Goal: Find specific page/section: Find specific page/section

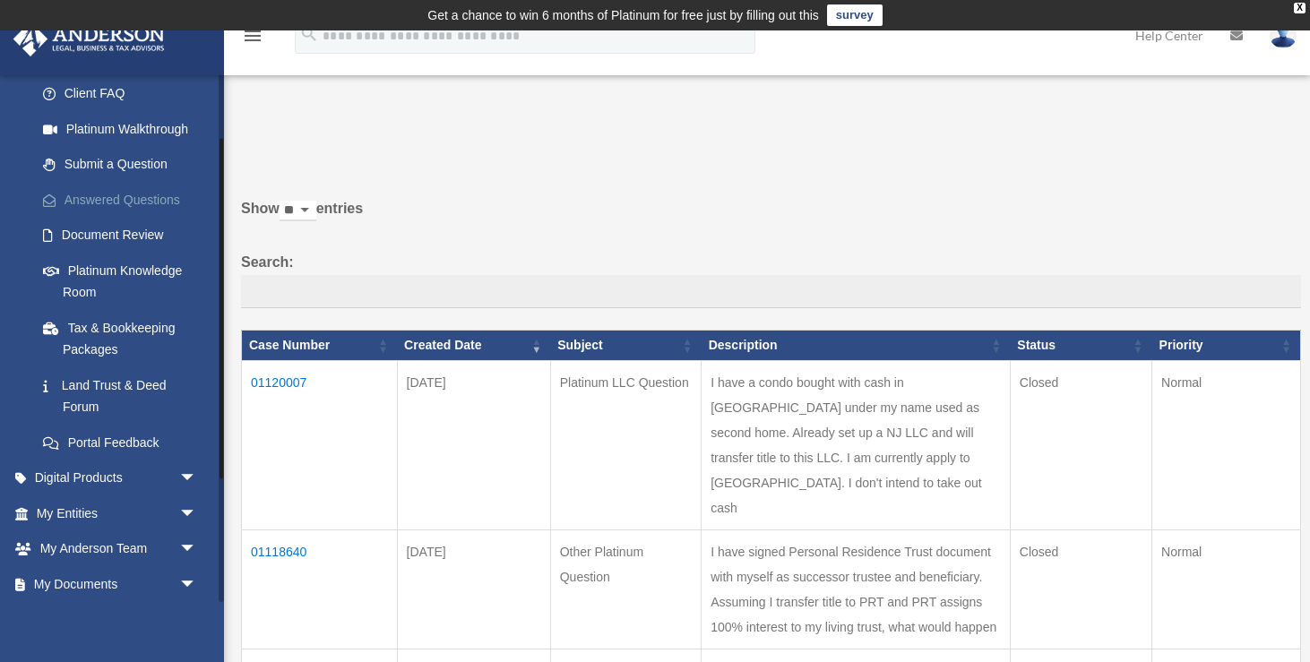
scroll to position [193, 0]
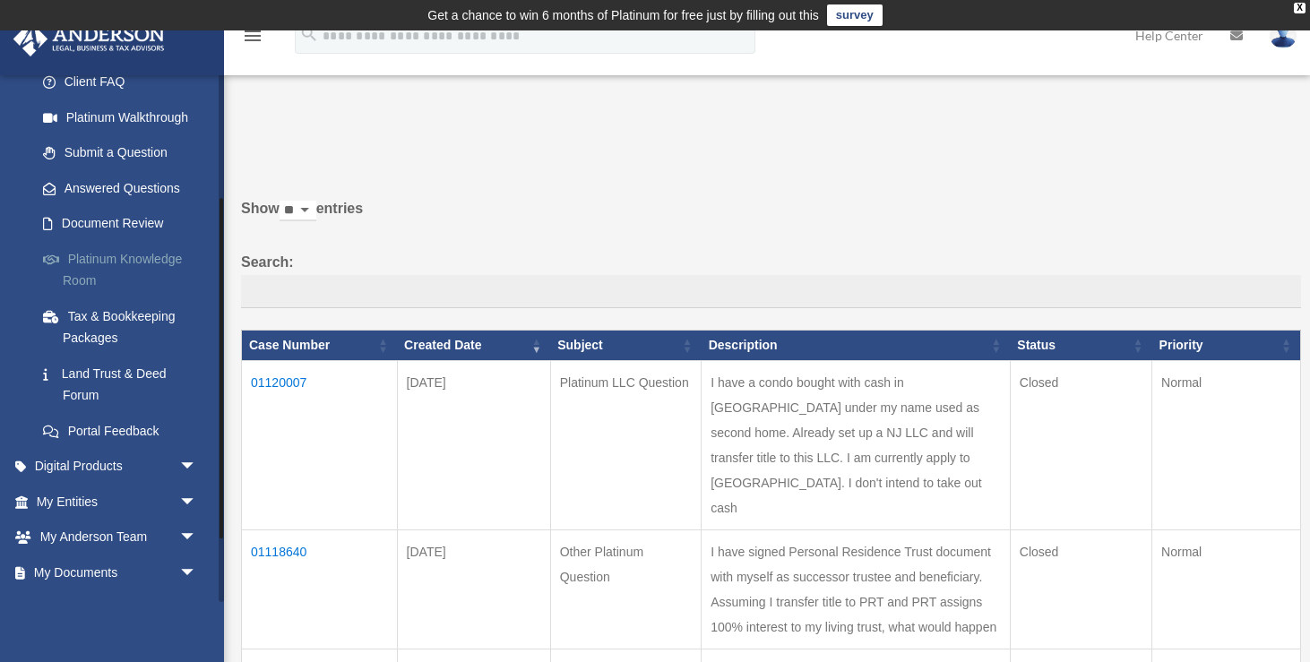
click at [128, 259] on link "Platinum Knowledge Room" at bounding box center [124, 269] width 199 height 57
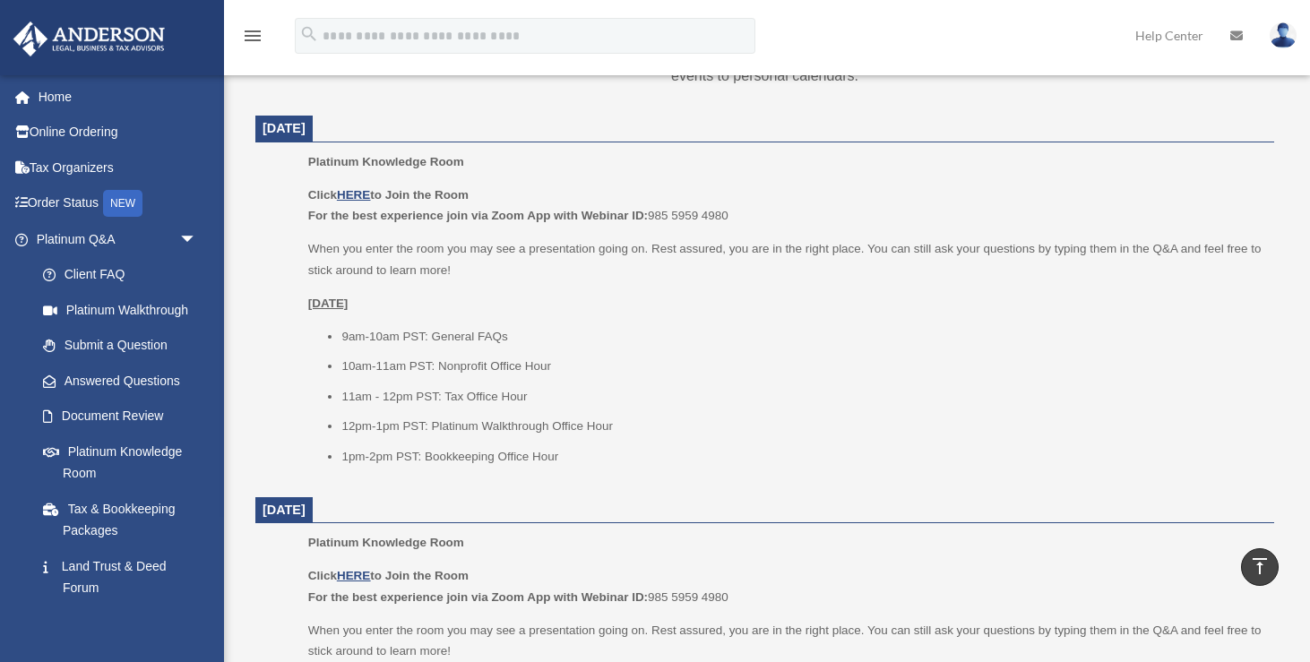
scroll to position [720, 0]
click at [355, 195] on u "HERE" at bounding box center [353, 193] width 33 height 13
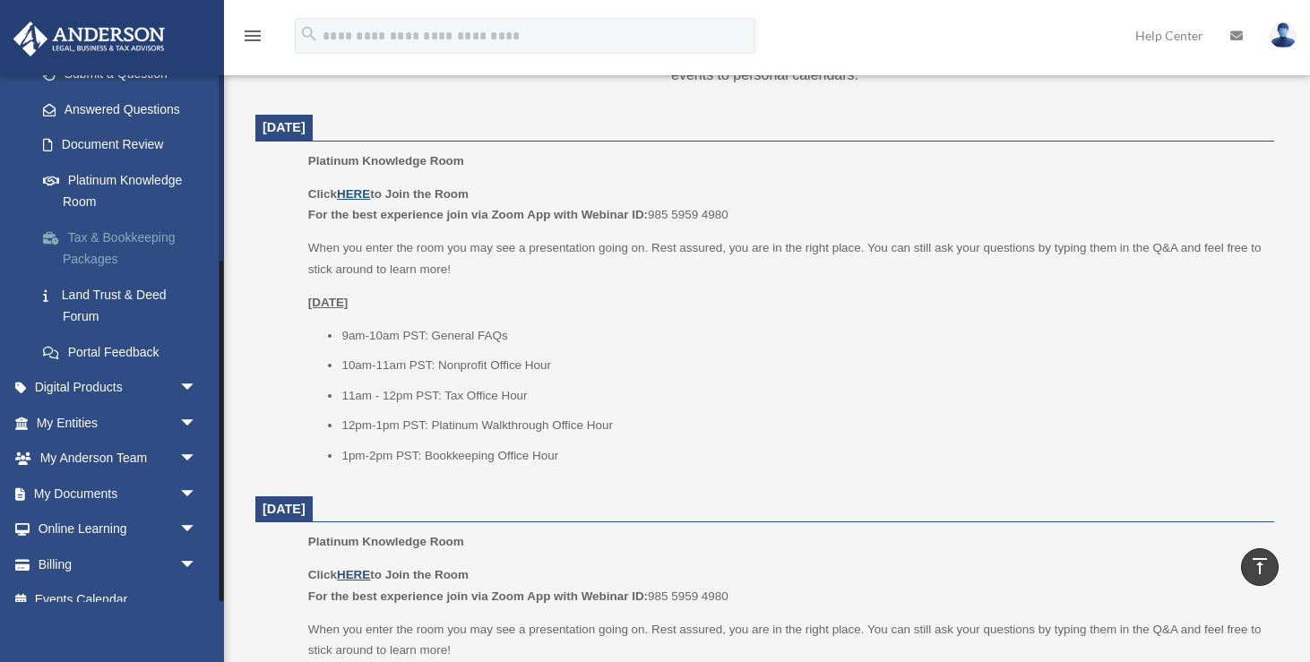
scroll to position [291, 0]
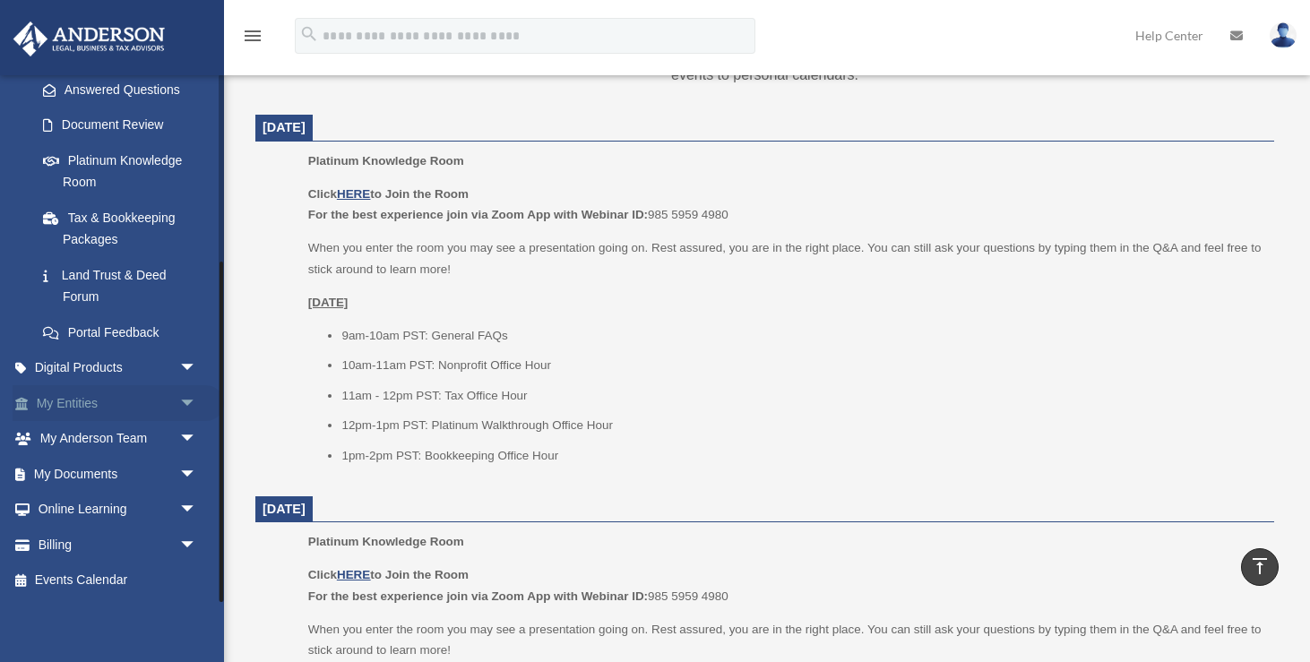
click at [184, 399] on span "arrow_drop_down" at bounding box center [197, 403] width 36 height 37
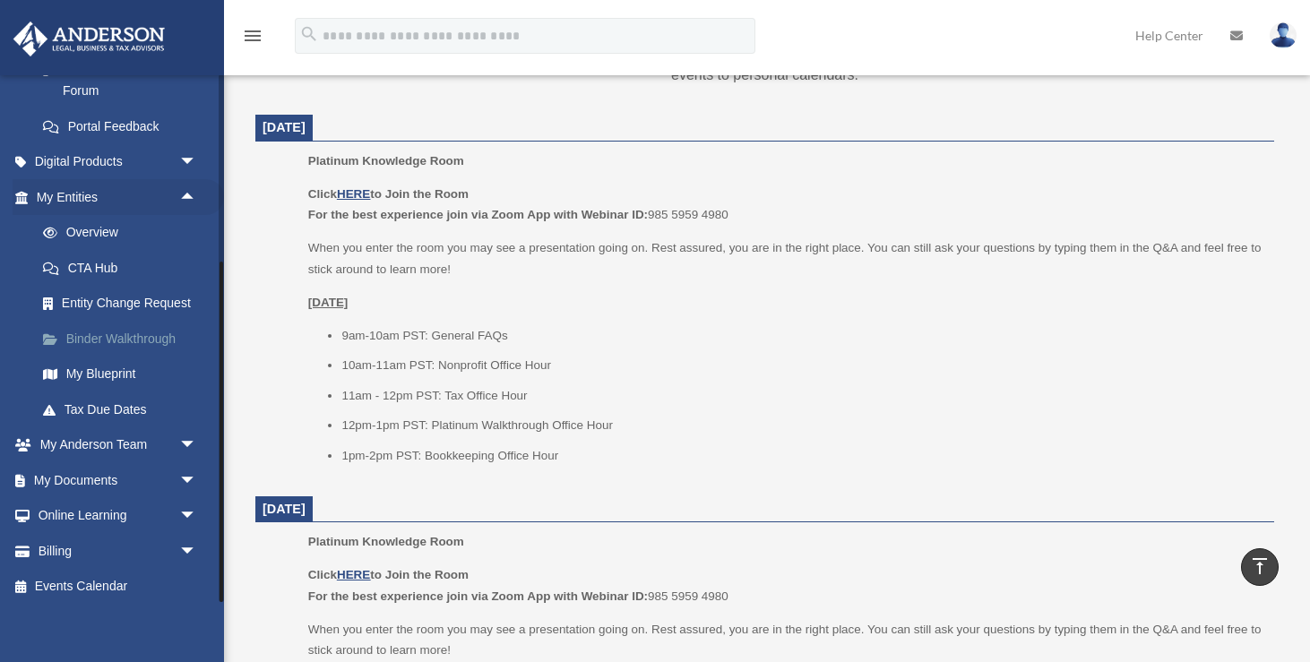
scroll to position [503, 0]
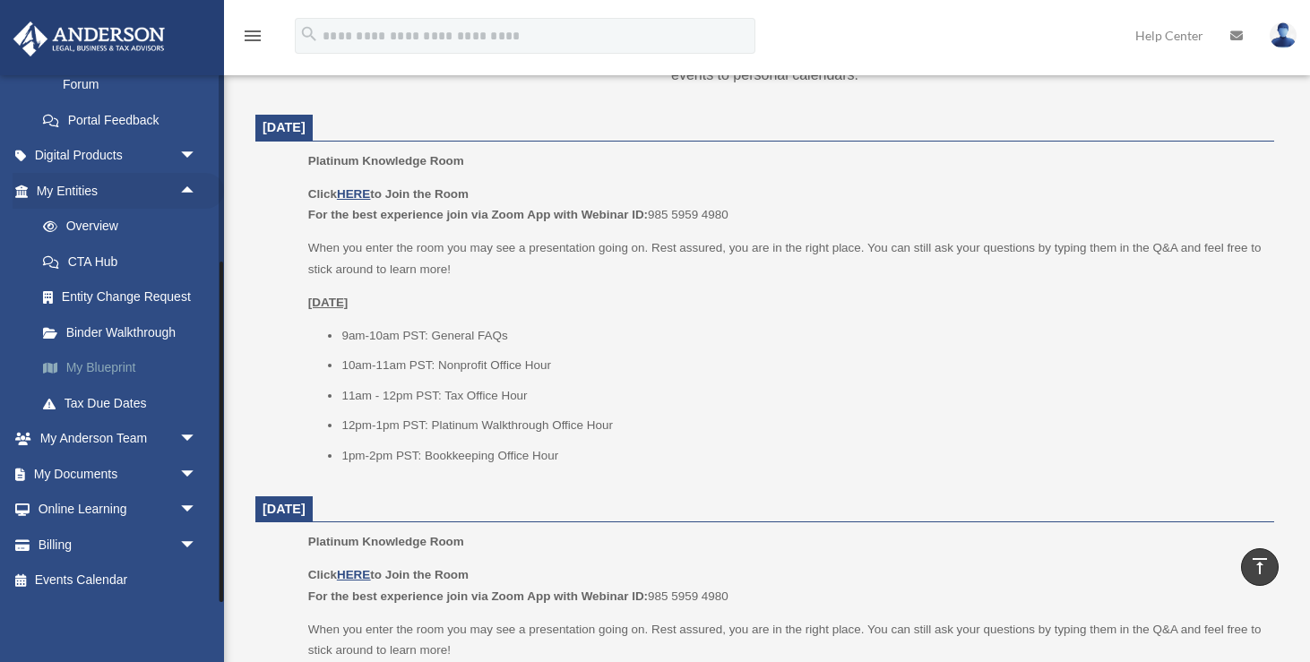
click at [142, 365] on link "My Blueprint" at bounding box center [124, 368] width 199 height 36
